Goal: Task Accomplishment & Management: Manage account settings

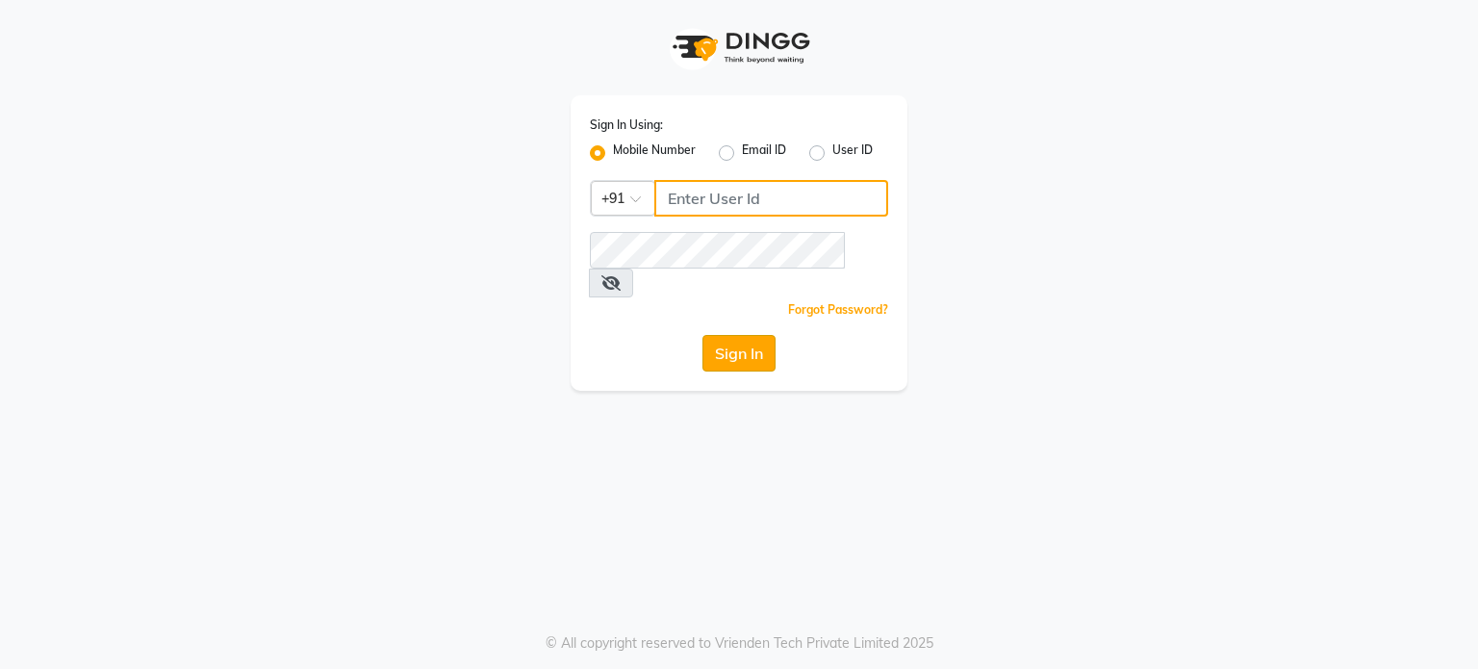
type input "7718857588"
click at [747, 336] on button "Sign In" at bounding box center [738, 353] width 73 height 37
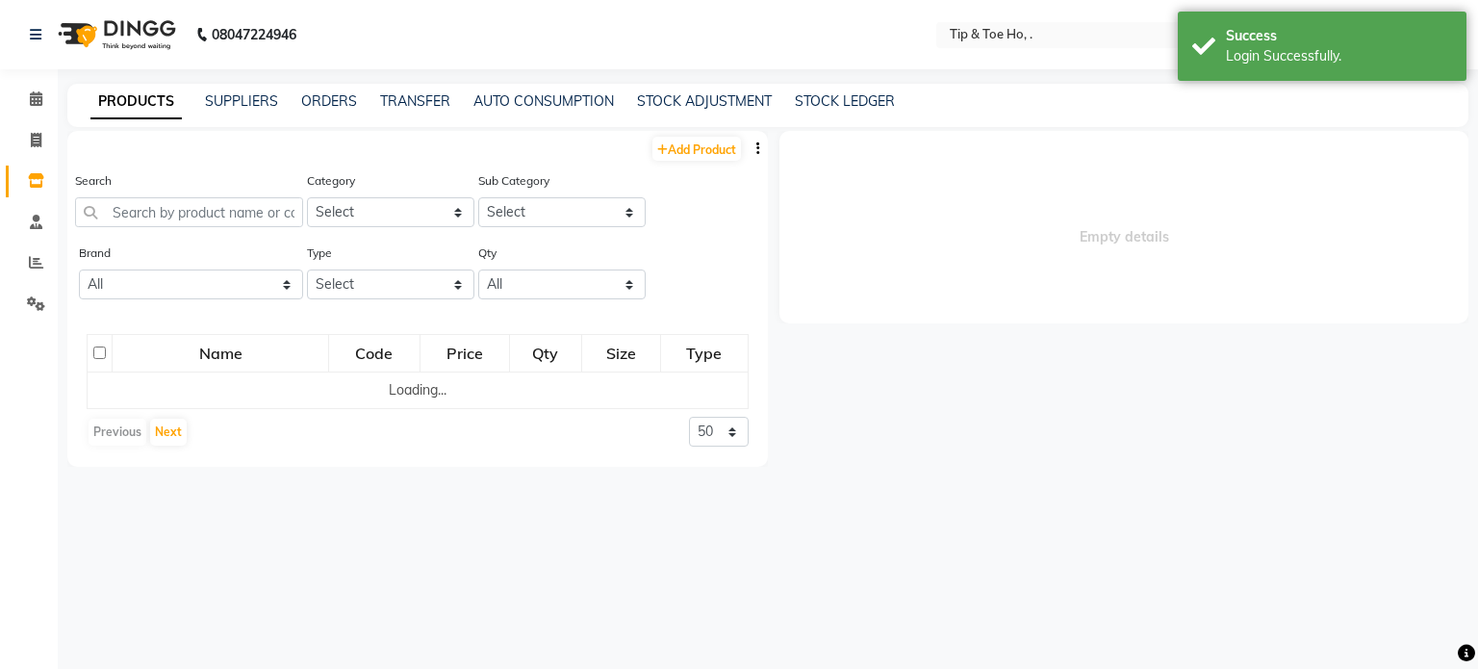
select select
